Goal: Task Accomplishment & Management: Understand process/instructions

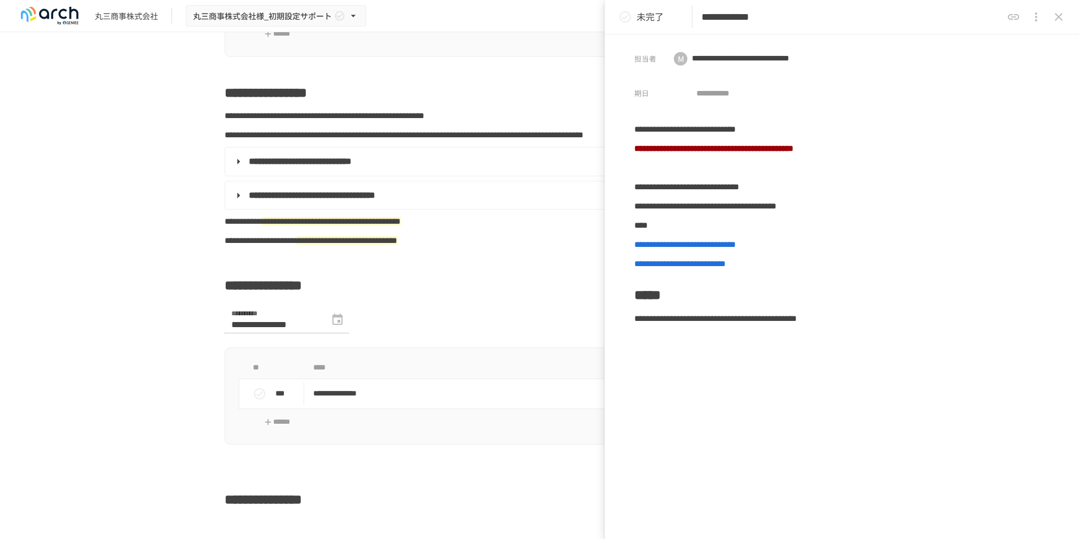
scroll to position [627, 0]
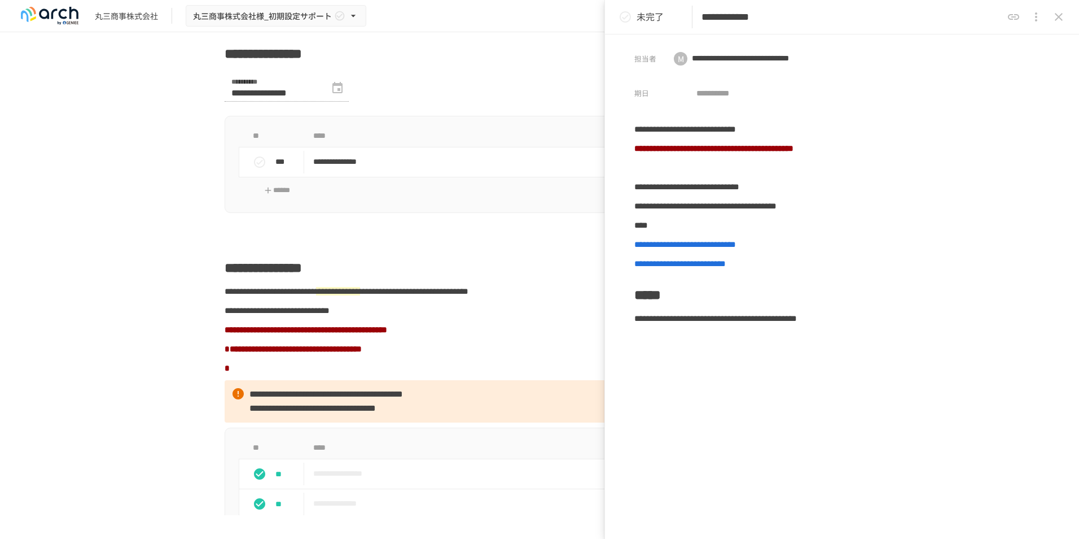
click at [530, 244] on p at bounding box center [540, 236] width 630 height 15
click at [1065, 14] on icon "close drawer" at bounding box center [1059, 17] width 14 height 14
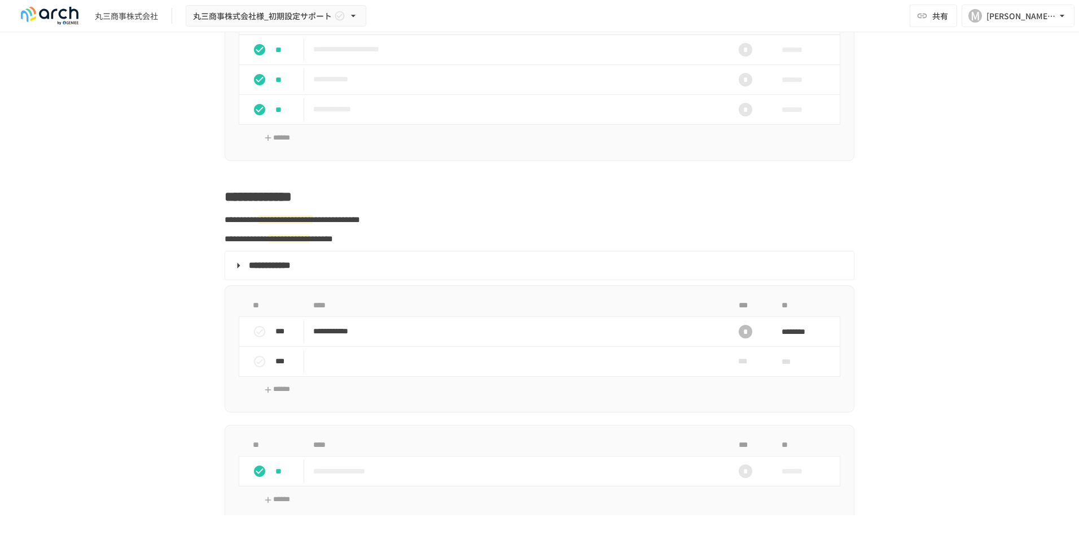
scroll to position [1248, 0]
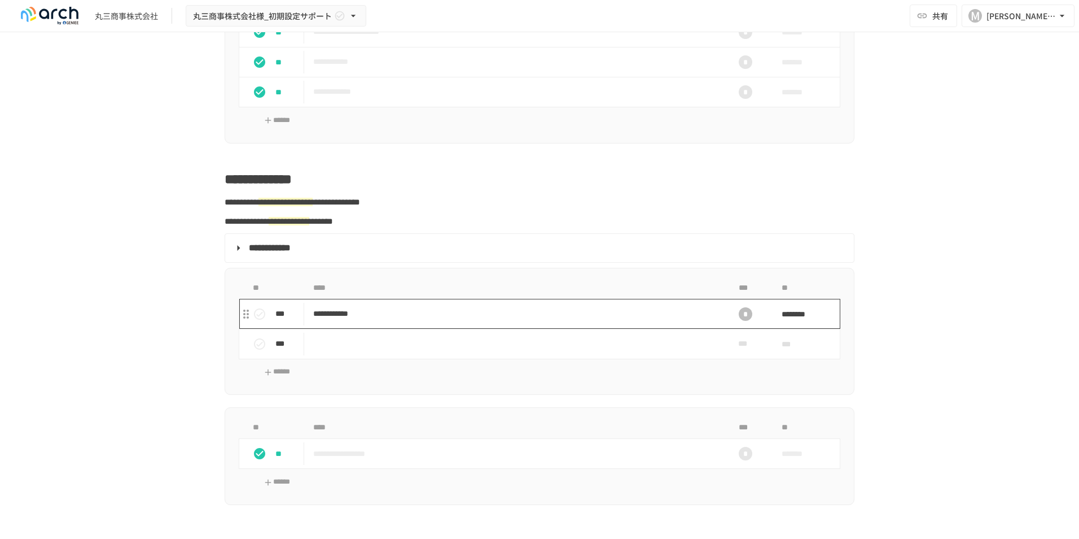
click at [718, 329] on td "**********" at bounding box center [515, 314] width 423 height 30
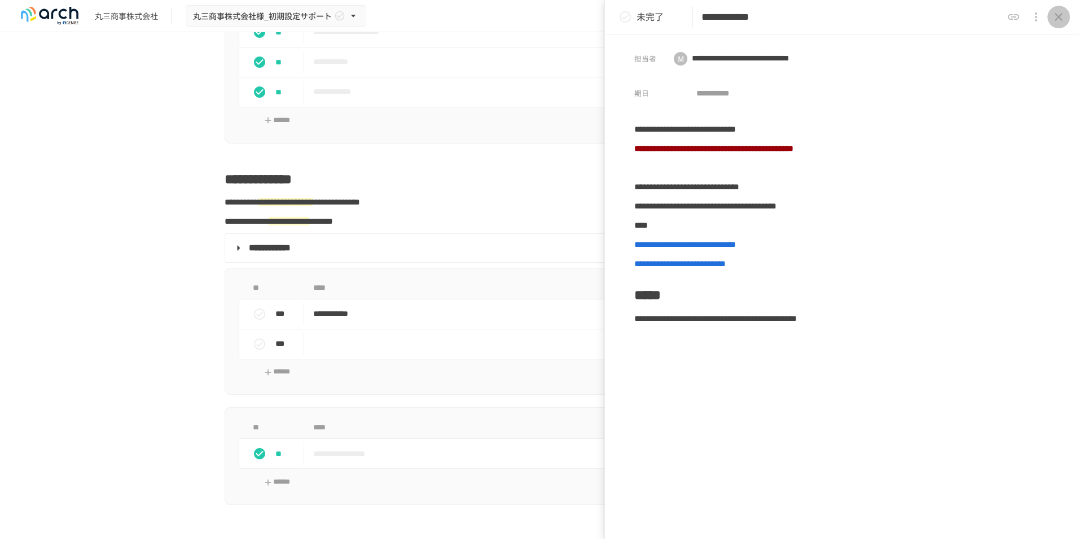
click at [1061, 11] on icon "close drawer" at bounding box center [1059, 17] width 14 height 14
